Goal: Find specific page/section: Find specific page/section

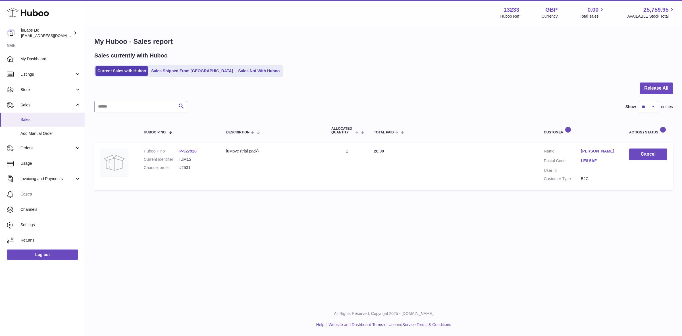
click at [45, 115] on link "Sales" at bounding box center [42, 120] width 85 height 14
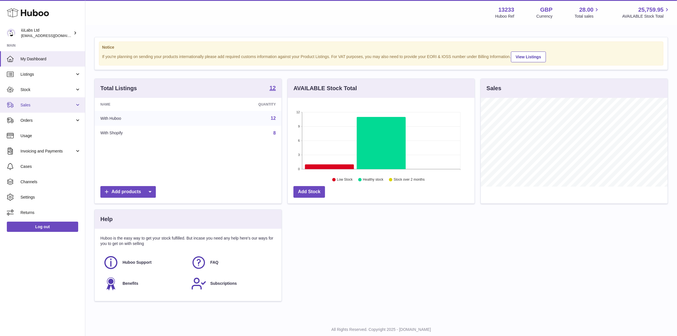
scroll to position [88, 187]
click at [22, 103] on span "Sales" at bounding box center [47, 104] width 54 height 5
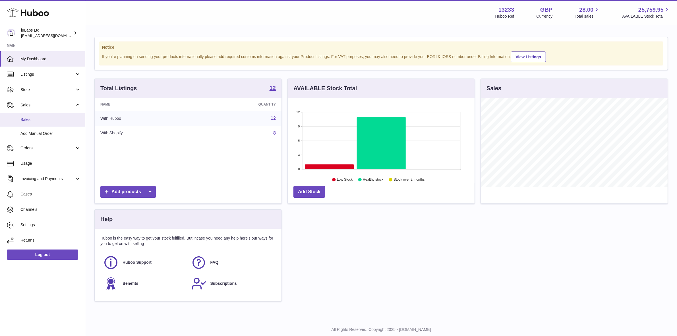
click at [33, 119] on span "Sales" at bounding box center [50, 119] width 60 height 5
